Goal: Transaction & Acquisition: Purchase product/service

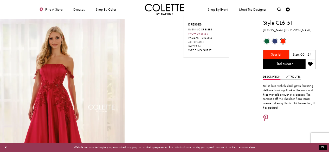
click at [195, 33] on span "PROM DRESSES" at bounding box center [197, 33] width 19 height 3
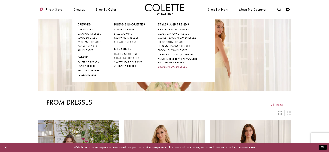
click at [165, 67] on span "SIMPLE PROM DRESSES" at bounding box center [172, 66] width 29 height 3
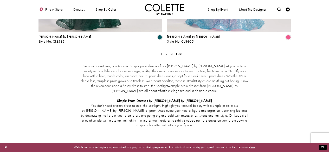
scroll to position [824, 0]
